Goal: Task Accomplishment & Management: Manage account settings

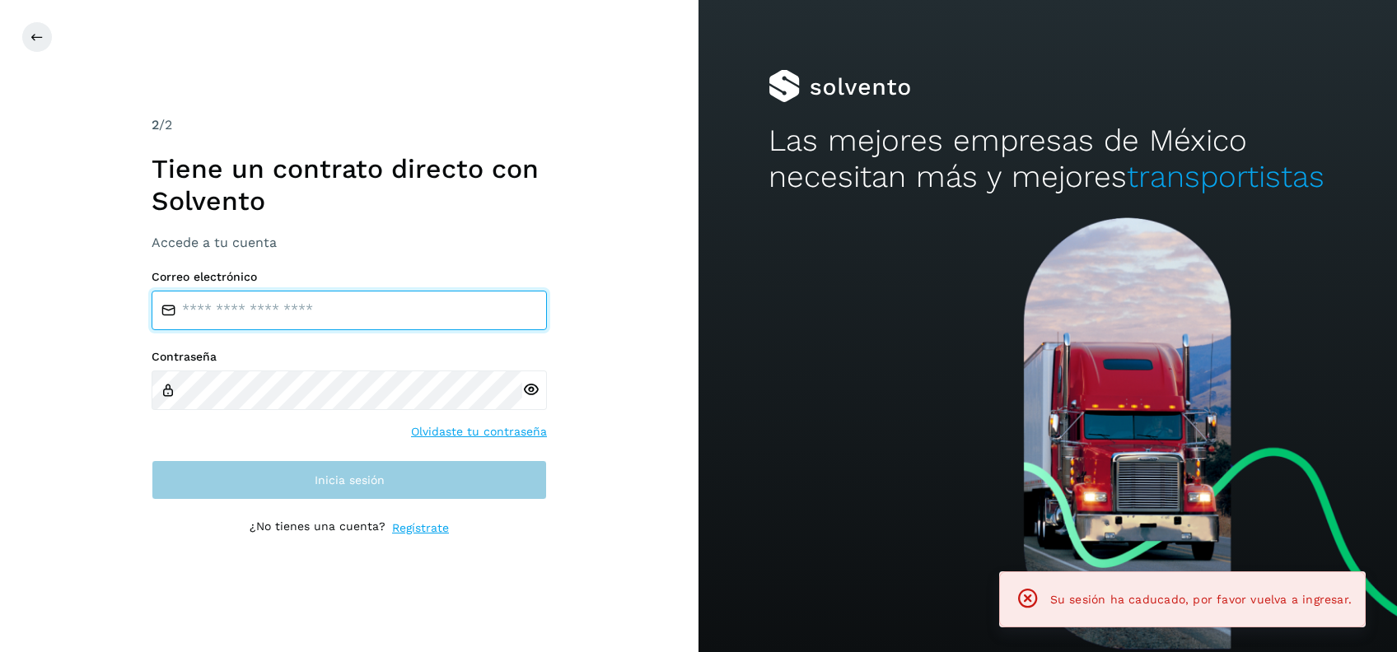
type input "**********"
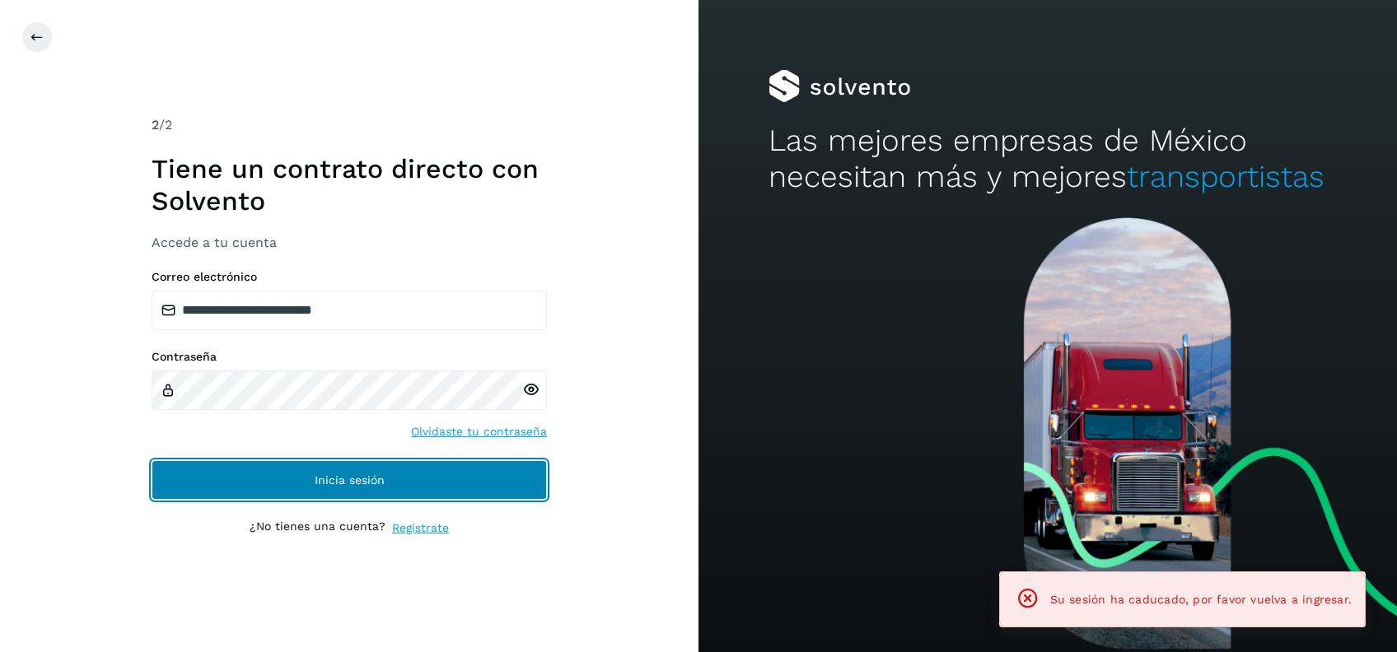
click at [361, 481] on span "Inicia sesión" at bounding box center [350, 481] width 70 height 12
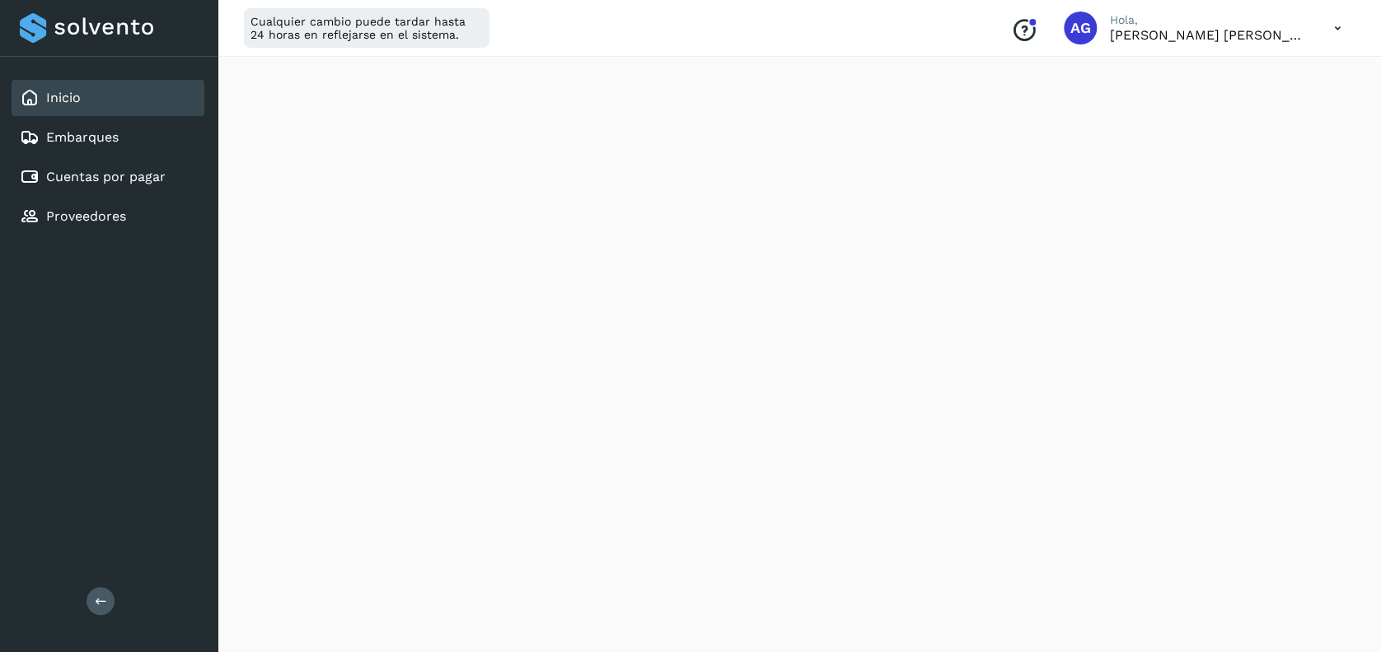
scroll to position [253, 0]
click at [116, 172] on link "Cuentas por pagar" at bounding box center [105, 177] width 119 height 16
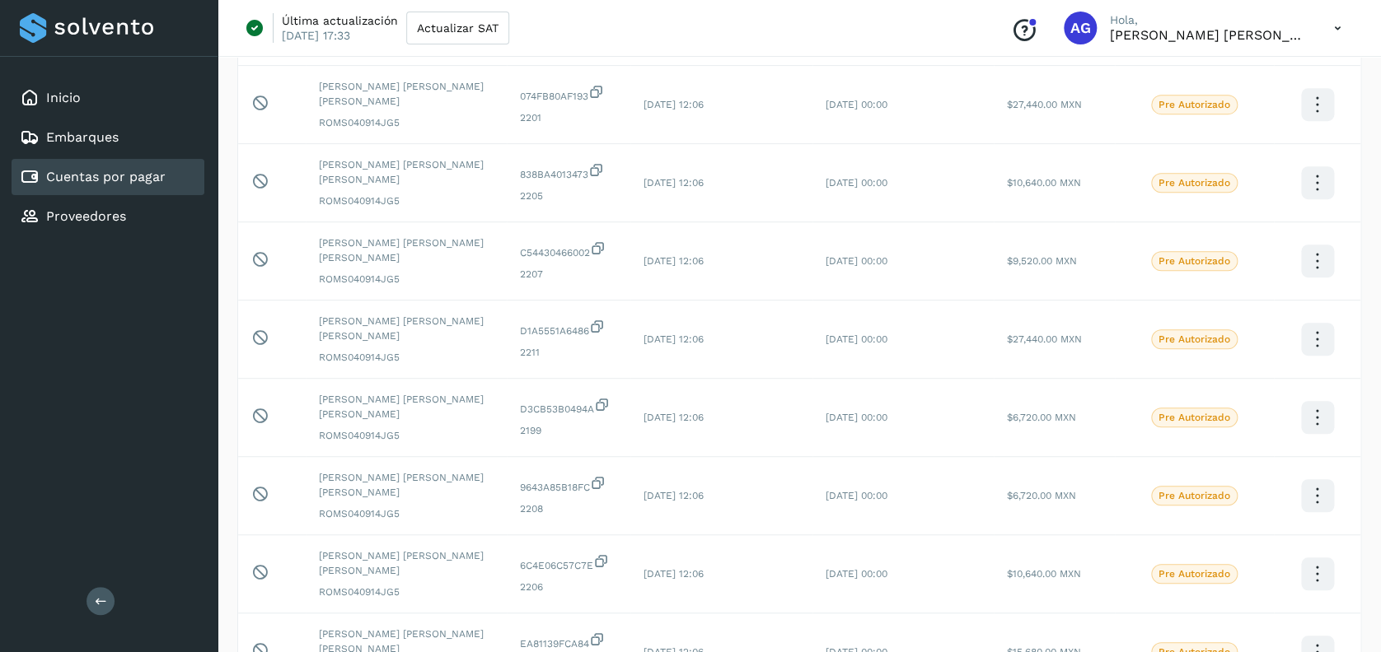
scroll to position [400, 0]
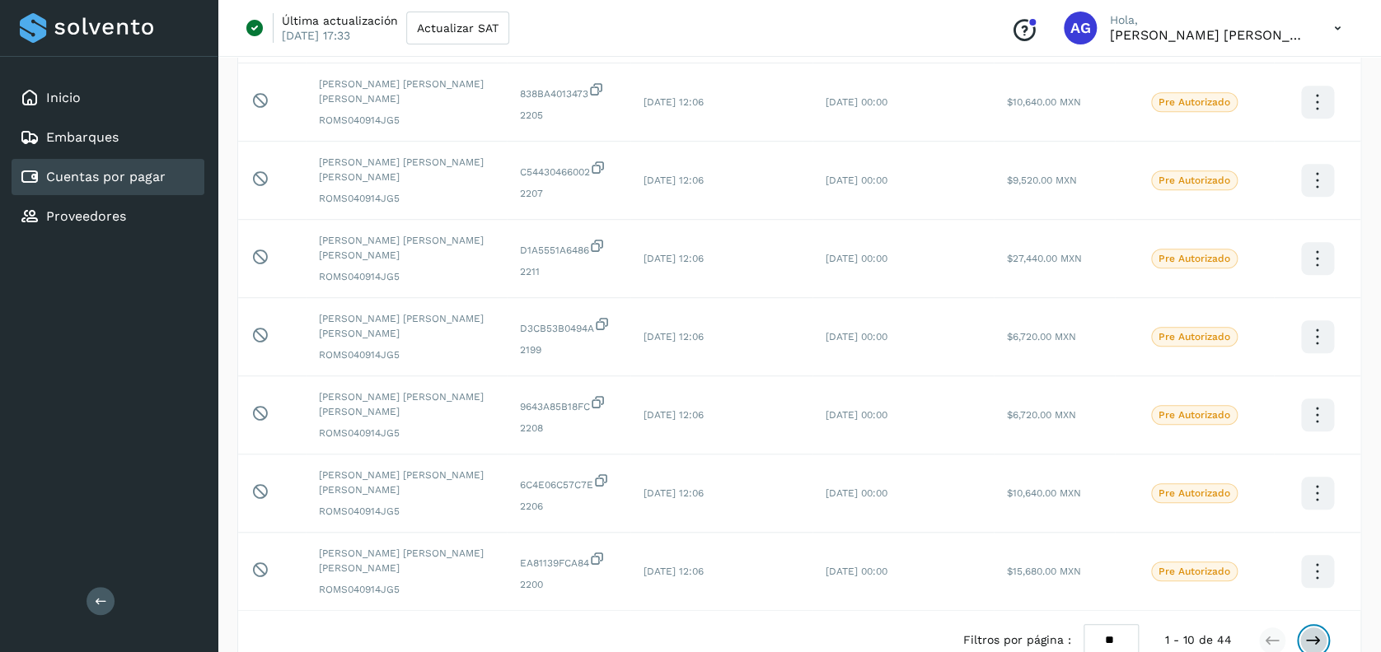
click at [1318, 633] on icon at bounding box center [1313, 641] width 16 height 16
